Goal: Find specific page/section: Find specific page/section

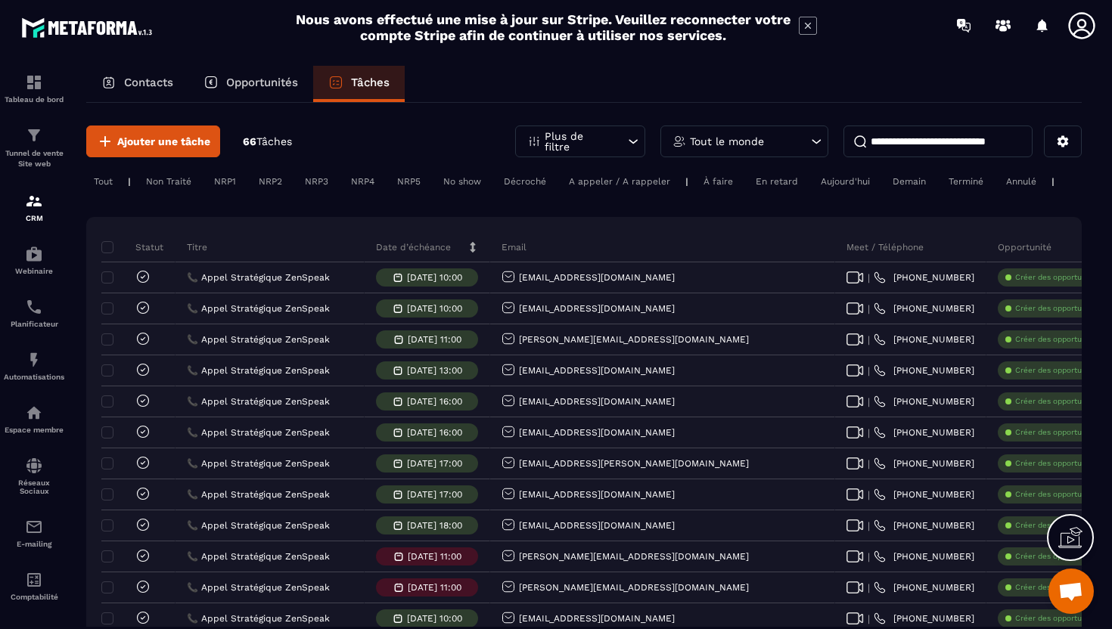
click at [129, 95] on div "Contacts" at bounding box center [137, 84] width 102 height 36
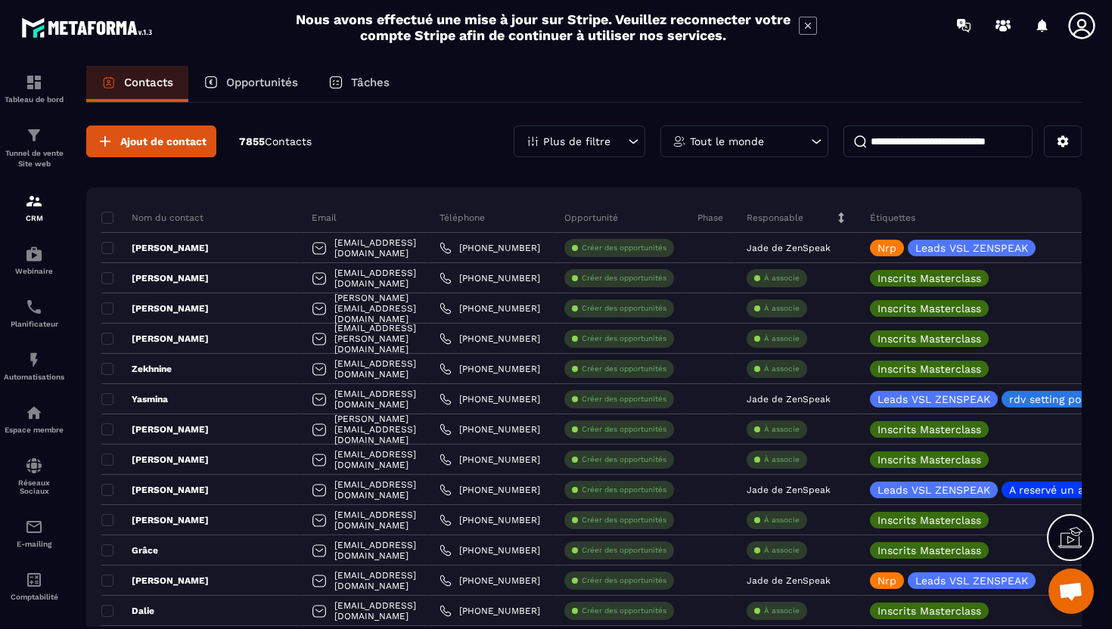
click at [567, 149] on div "Plus de filtre" at bounding box center [580, 142] width 132 height 32
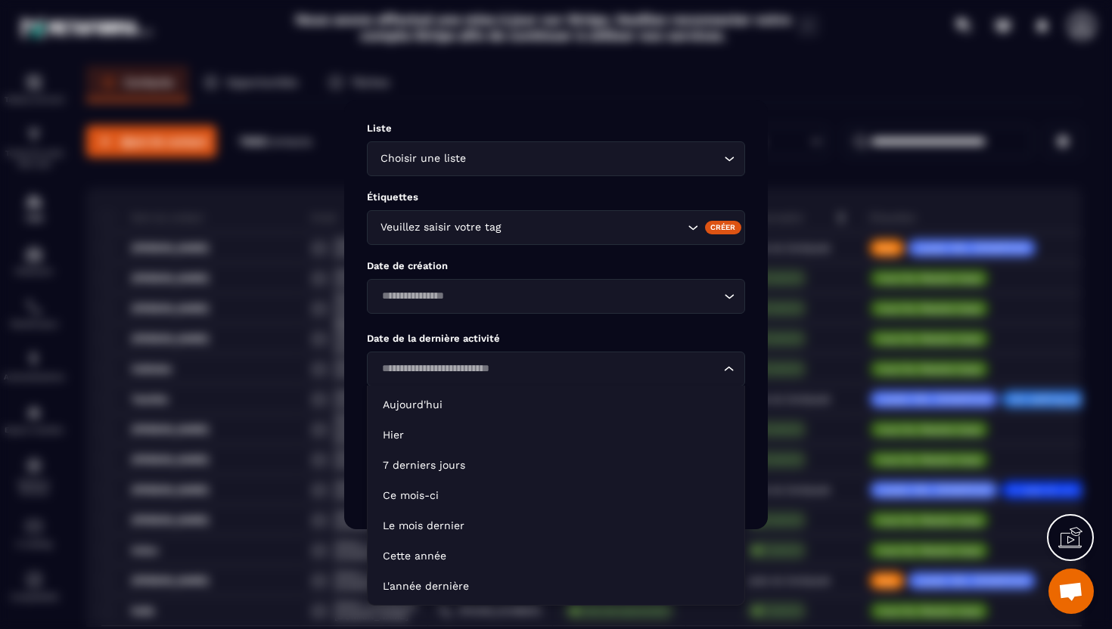
click at [491, 373] on input "Search for option" at bounding box center [548, 369] width 343 height 17
click at [495, 299] on input "Search for option" at bounding box center [548, 296] width 343 height 17
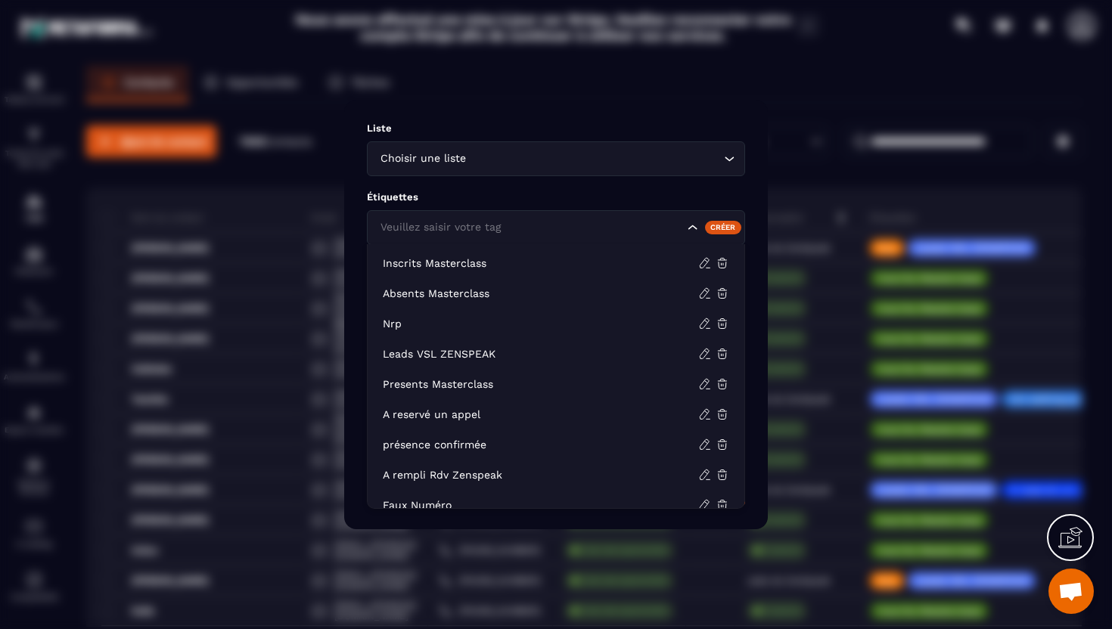
click at [493, 228] on div "Veuillez saisir votre tag" at bounding box center [530, 227] width 310 height 17
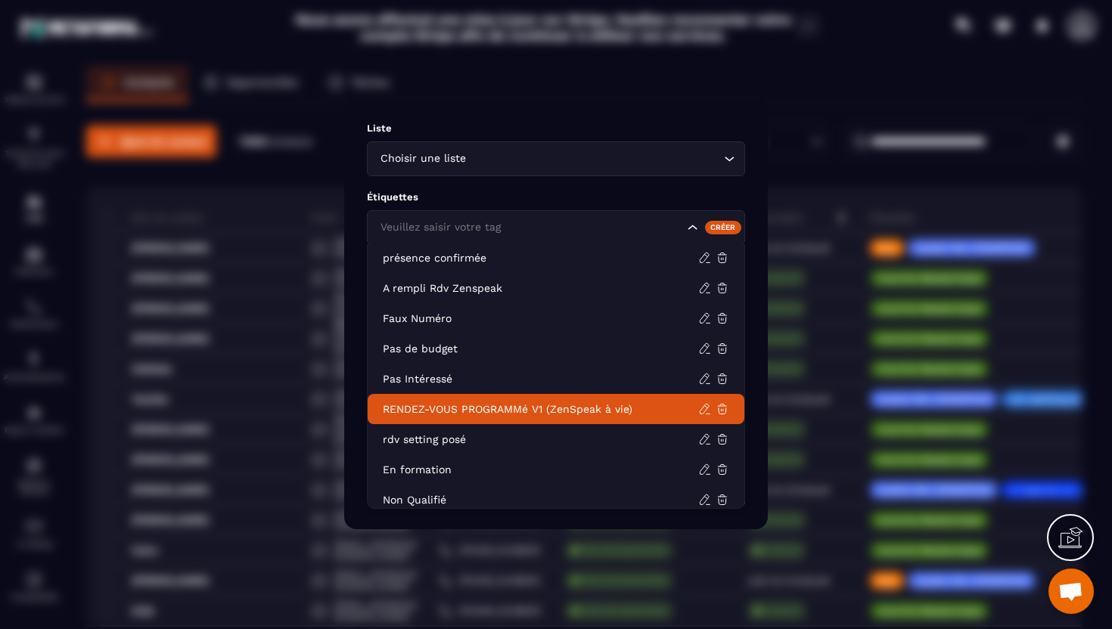
scroll to position [178, 0]
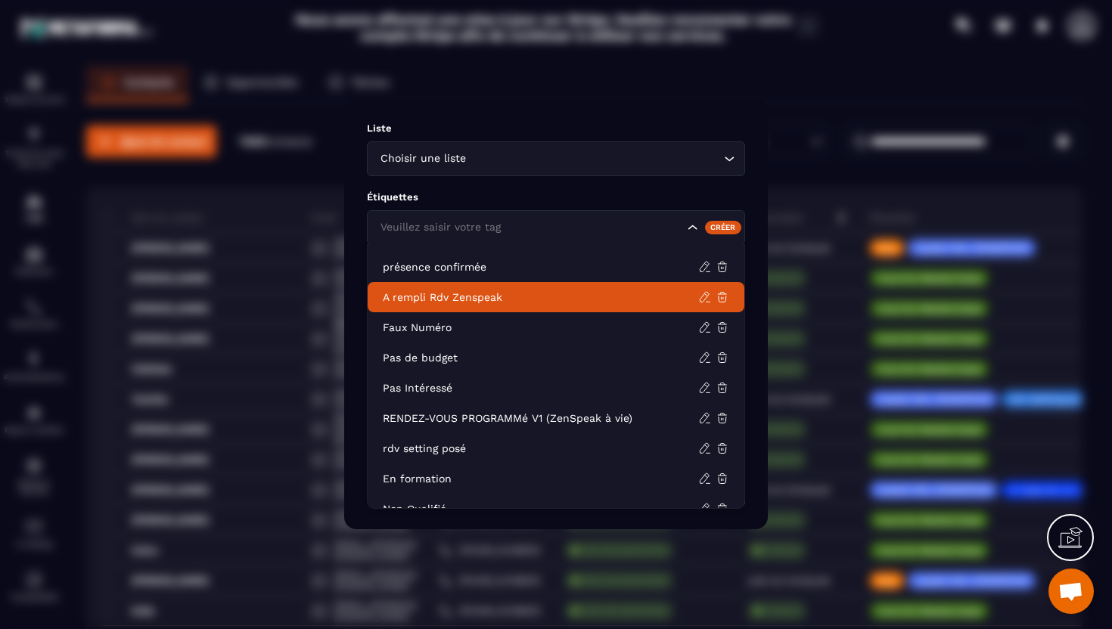
click at [451, 302] on p "A rempli Rdv Zenspeak" at bounding box center [540, 297] width 315 height 15
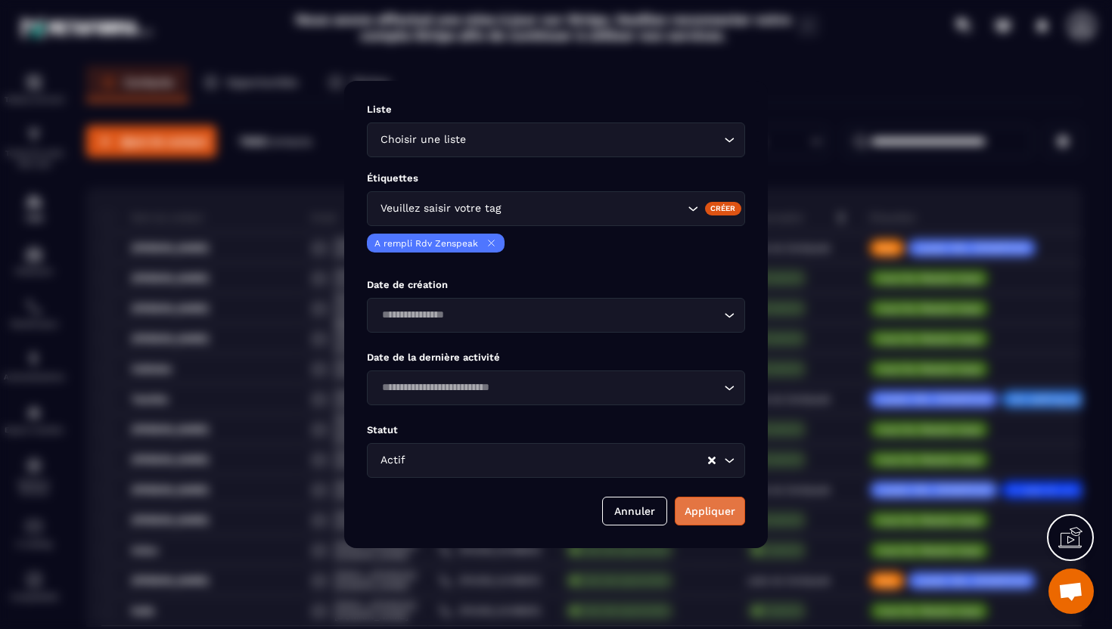
click at [718, 508] on button "Appliquer" at bounding box center [710, 511] width 70 height 29
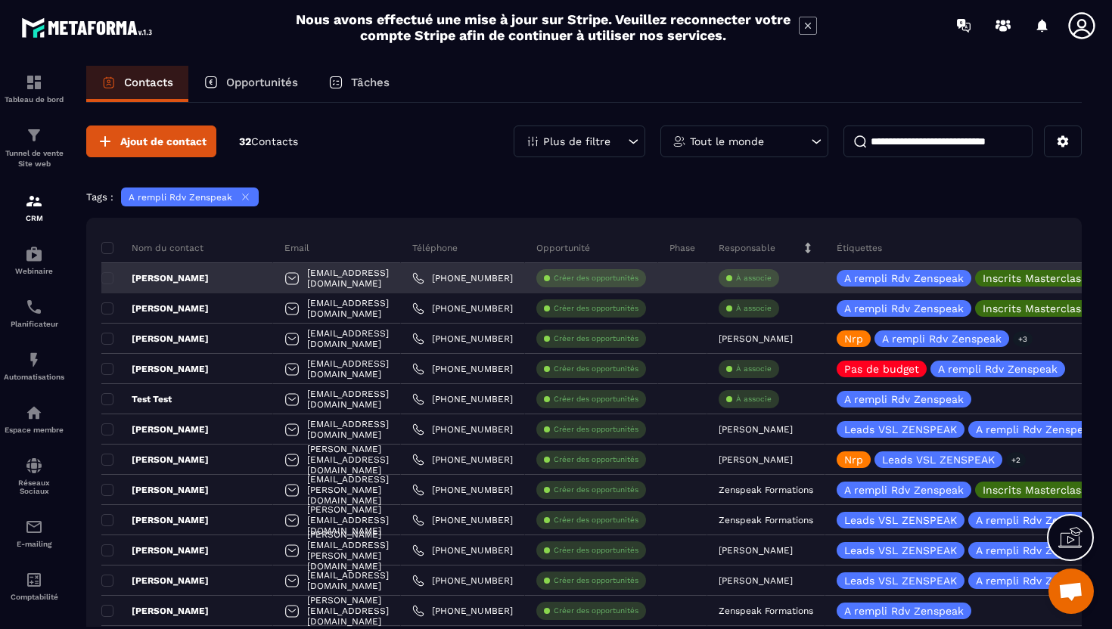
click at [200, 284] on div "[PERSON_NAME]" at bounding box center [187, 278] width 172 height 30
